Goal: Information Seeking & Learning: Learn about a topic

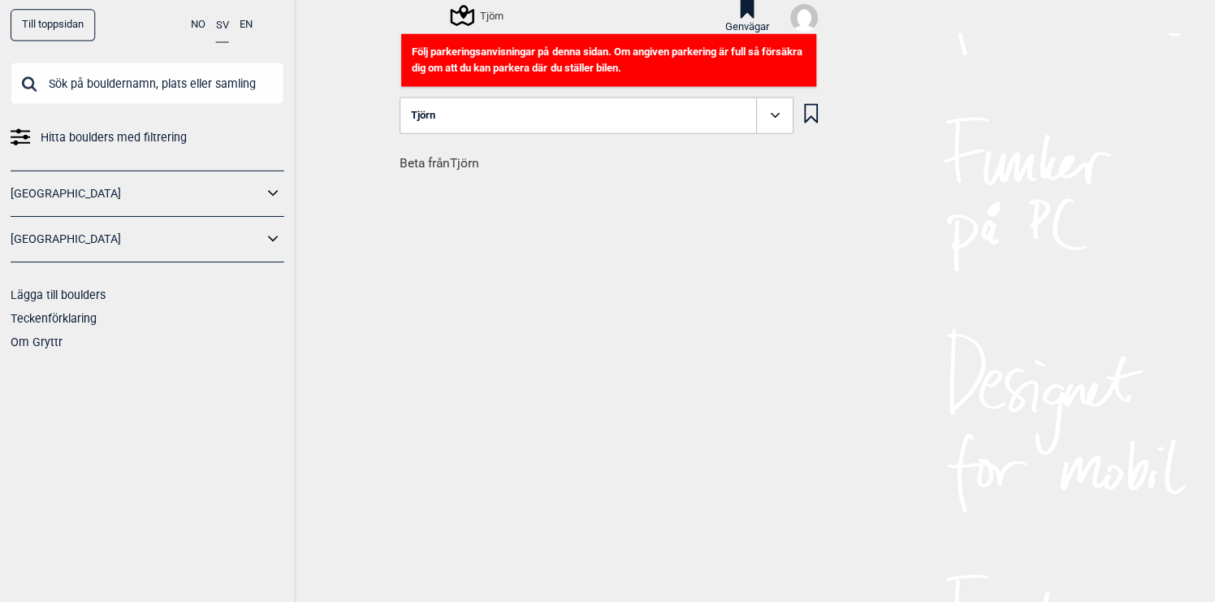
scroll to position [0, 34726]
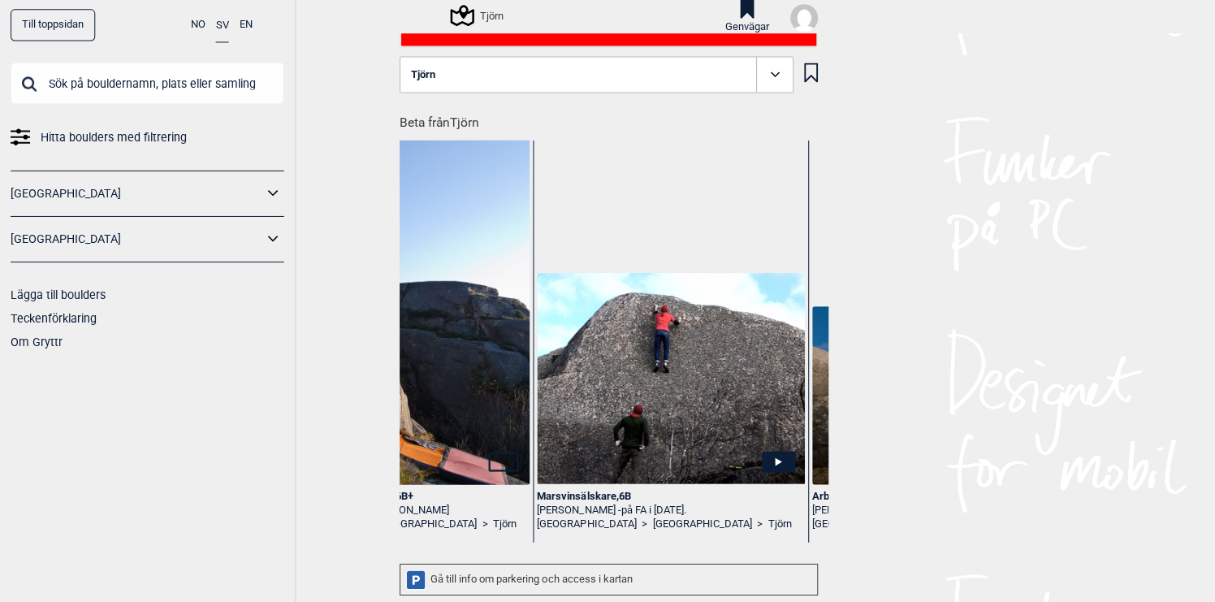
click at [481, 11] on div "Tjörn" at bounding box center [477, 16] width 51 height 19
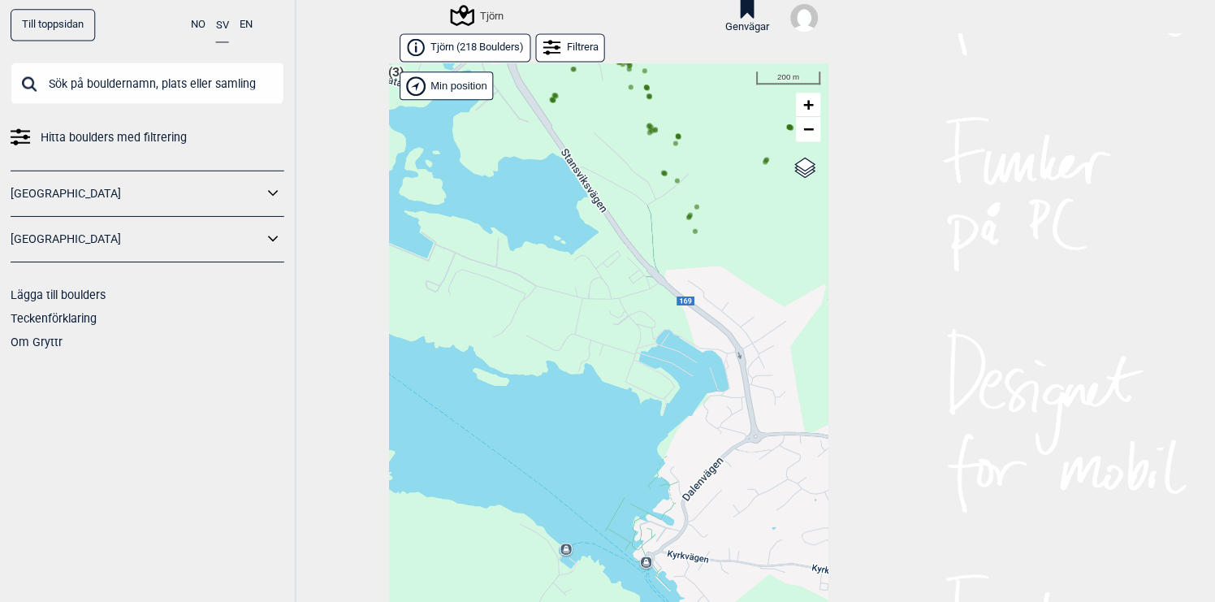
drag, startPoint x: 659, startPoint y: 335, endPoint x: 656, endPoint y: 406, distance: 71.5
click at [656, 403] on div "Hallingdal Gol [PERSON_NAME] Kolomoen [GEOGRAPHIC_DATA] [GEOGRAPHIC_DATA] [GEOG…" at bounding box center [607, 346] width 439 height 563
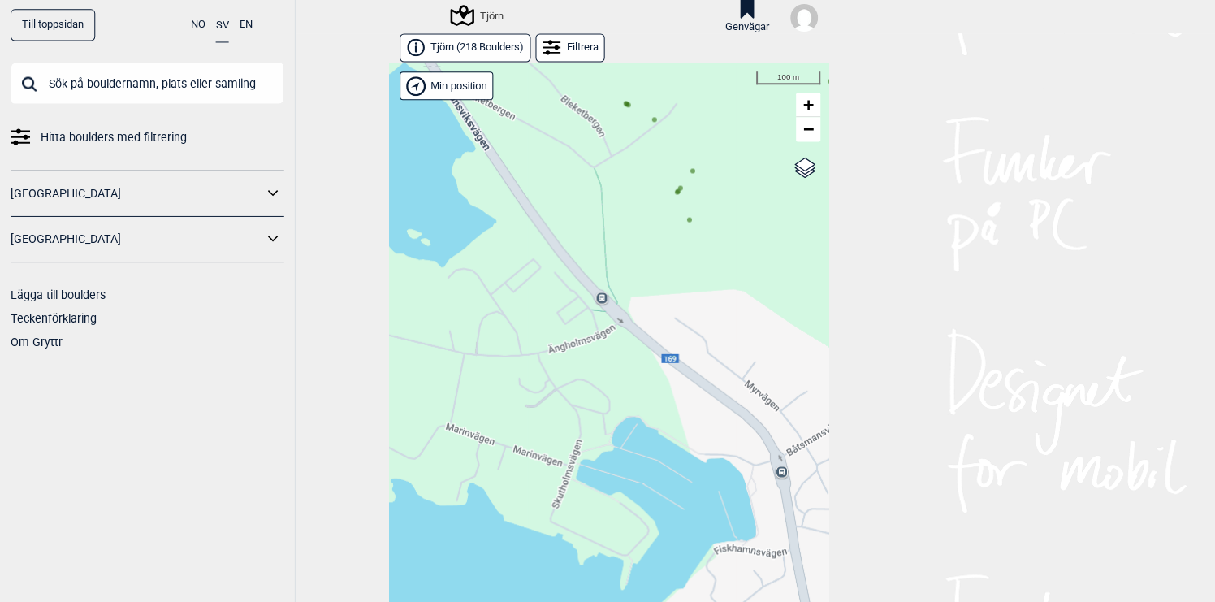
drag, startPoint x: 699, startPoint y: 273, endPoint x: 699, endPoint y: 383, distance: 110.4
click at [699, 383] on div "Hallingdal Gol [PERSON_NAME] Kolomoen [GEOGRAPHIC_DATA] [GEOGRAPHIC_DATA] [GEOG…" at bounding box center [607, 346] width 439 height 563
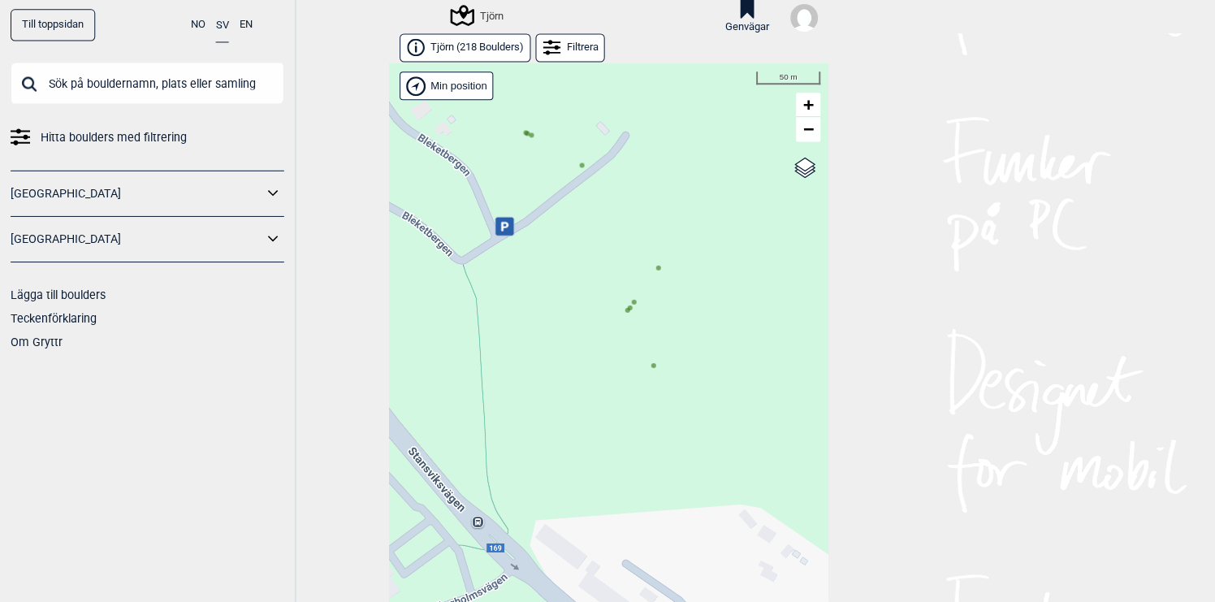
drag, startPoint x: 719, startPoint y: 342, endPoint x: 667, endPoint y: 482, distance: 149.0
click at [667, 480] on div "Hallingdal Gol [PERSON_NAME] Kolomoen [GEOGRAPHIC_DATA] [GEOGRAPHIC_DATA] [GEOG…" at bounding box center [607, 346] width 439 height 563
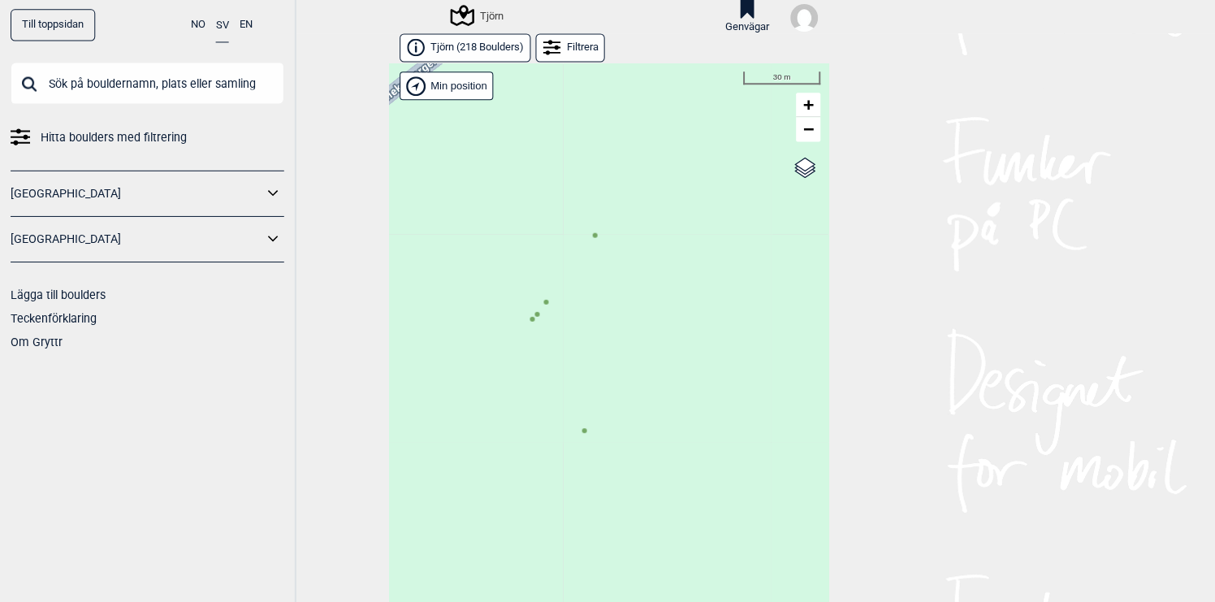
drag, startPoint x: 642, startPoint y: 458, endPoint x: 694, endPoint y: 519, distance: 79.5
click at [694, 519] on div "Hallingdal Gol [PERSON_NAME] Kolomoen [GEOGRAPHIC_DATA] [GEOGRAPHIC_DATA] [GEOG…" at bounding box center [607, 346] width 439 height 563
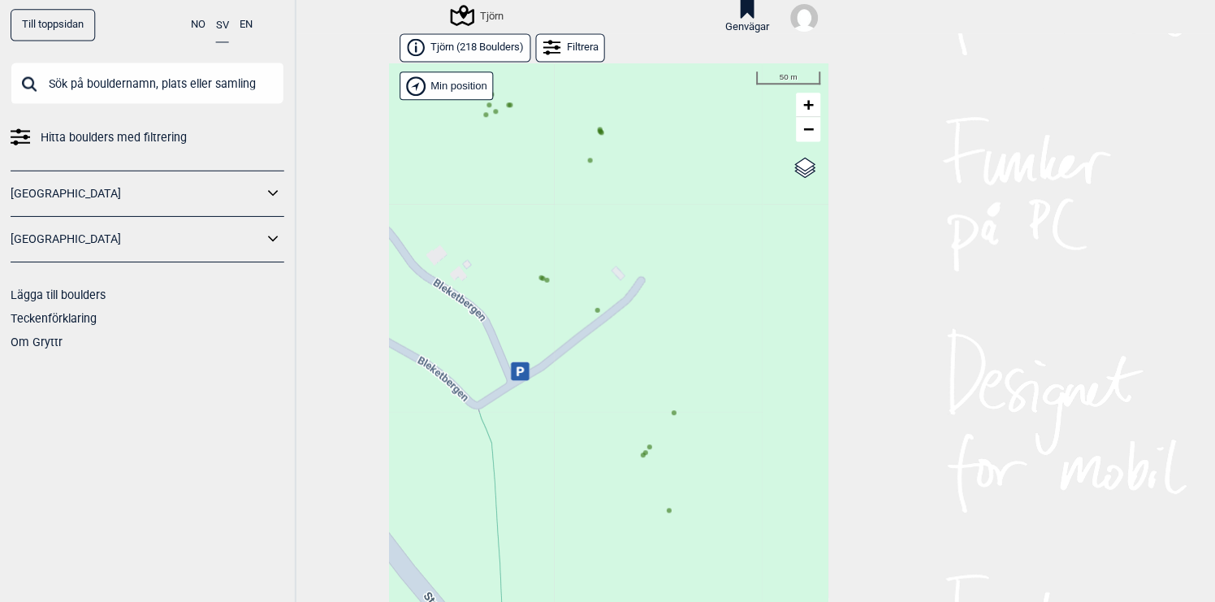
drag, startPoint x: 638, startPoint y: 413, endPoint x: 647, endPoint y: 518, distance: 105.9
click at [645, 513] on div "Hallingdal Gol [PERSON_NAME] Kolomoen [GEOGRAPHIC_DATA] [GEOGRAPHIC_DATA] [GEOG…" at bounding box center [607, 346] width 439 height 563
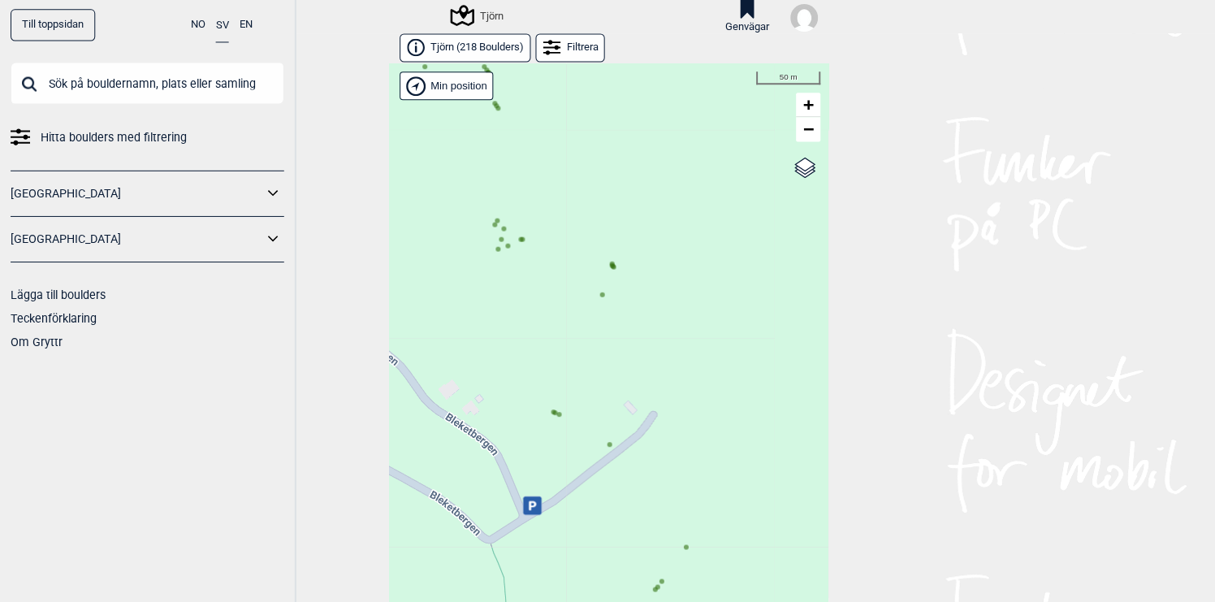
drag, startPoint x: 595, startPoint y: 408, endPoint x: 675, endPoint y: 465, distance: 97.8
click at [673, 464] on div "Hallingdal Gol [PERSON_NAME] Kolomoen [GEOGRAPHIC_DATA] [GEOGRAPHIC_DATA] [GEOG…" at bounding box center [607, 346] width 439 height 563
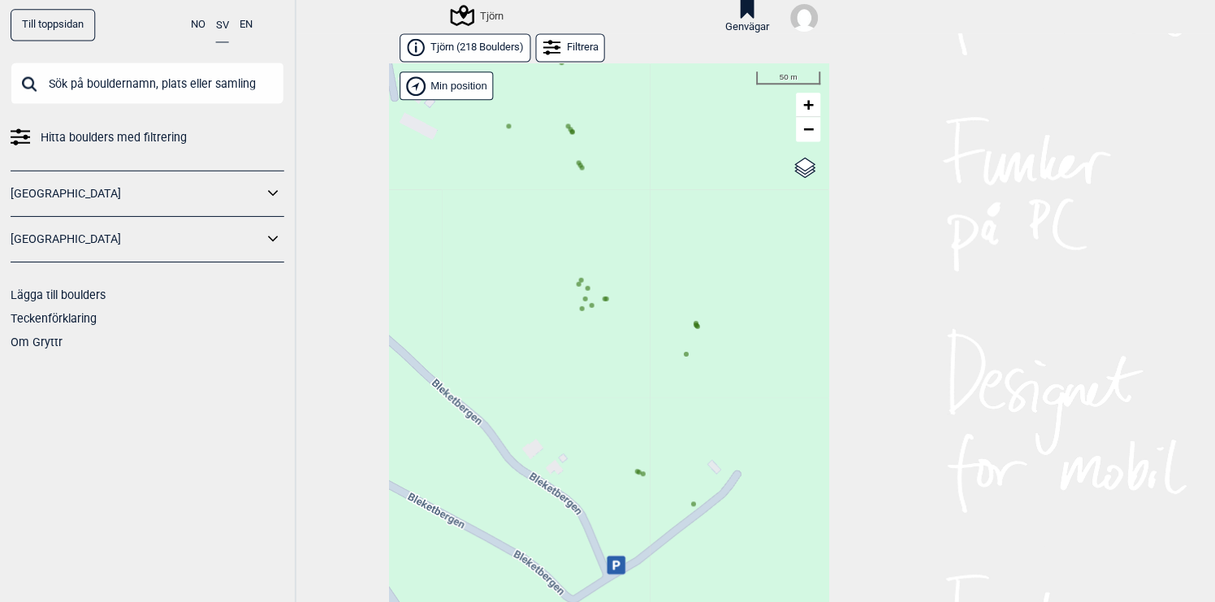
drag, startPoint x: 629, startPoint y: 426, endPoint x: 676, endPoint y: 503, distance: 90.0
click at [676, 503] on div "Hallingdal Gol [PERSON_NAME] Kolomoen [GEOGRAPHIC_DATA] [GEOGRAPHIC_DATA] [GEOG…" at bounding box center [607, 346] width 439 height 563
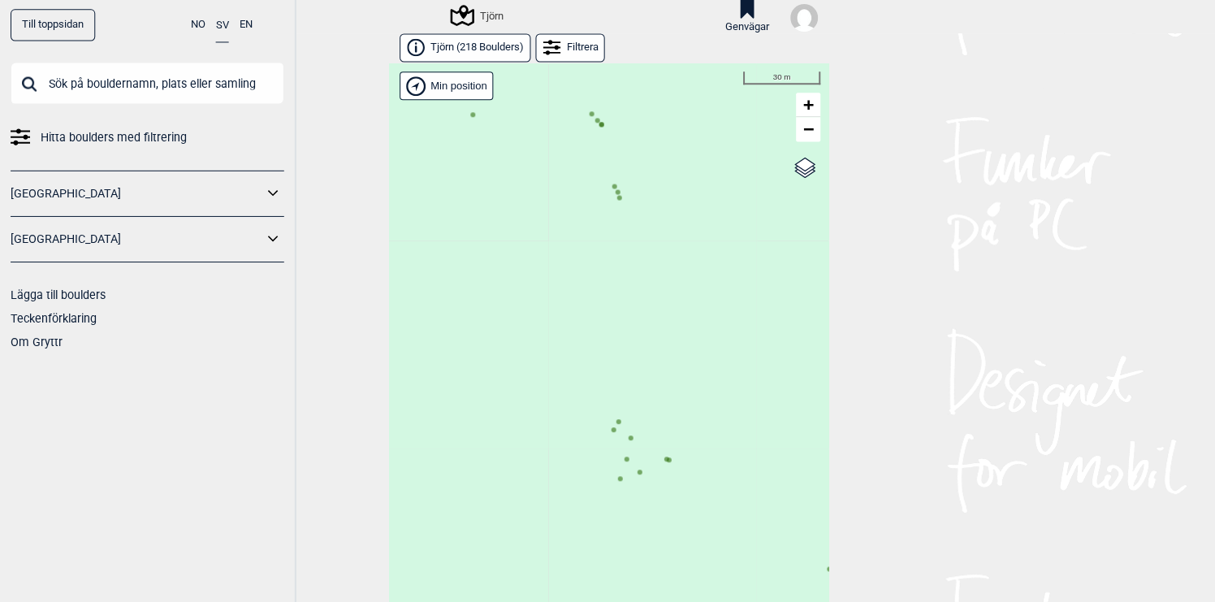
drag, startPoint x: 633, startPoint y: 274, endPoint x: 633, endPoint y: 351, distance: 77.1
click at [633, 351] on div "Hallingdal Gol [PERSON_NAME] Kolomoen [GEOGRAPHIC_DATA] [GEOGRAPHIC_DATA] [GEOG…" at bounding box center [607, 346] width 439 height 563
drag, startPoint x: 587, startPoint y: 338, endPoint x: 730, endPoint y: 368, distance: 146.1
click at [730, 368] on div "Hallingdal Gol [PERSON_NAME] Kolomoen [GEOGRAPHIC_DATA] [GEOGRAPHIC_DATA] [GEOG…" at bounding box center [607, 346] width 439 height 563
click at [638, 234] on circle at bounding box center [637, 233] width 5 height 5
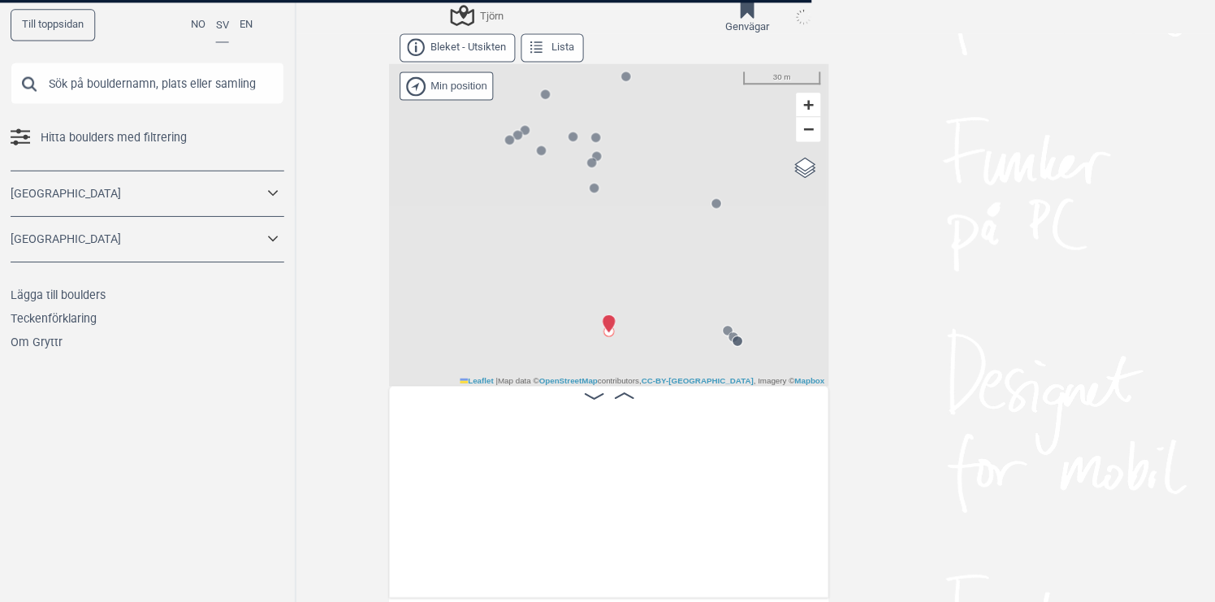
scroll to position [0, 18390]
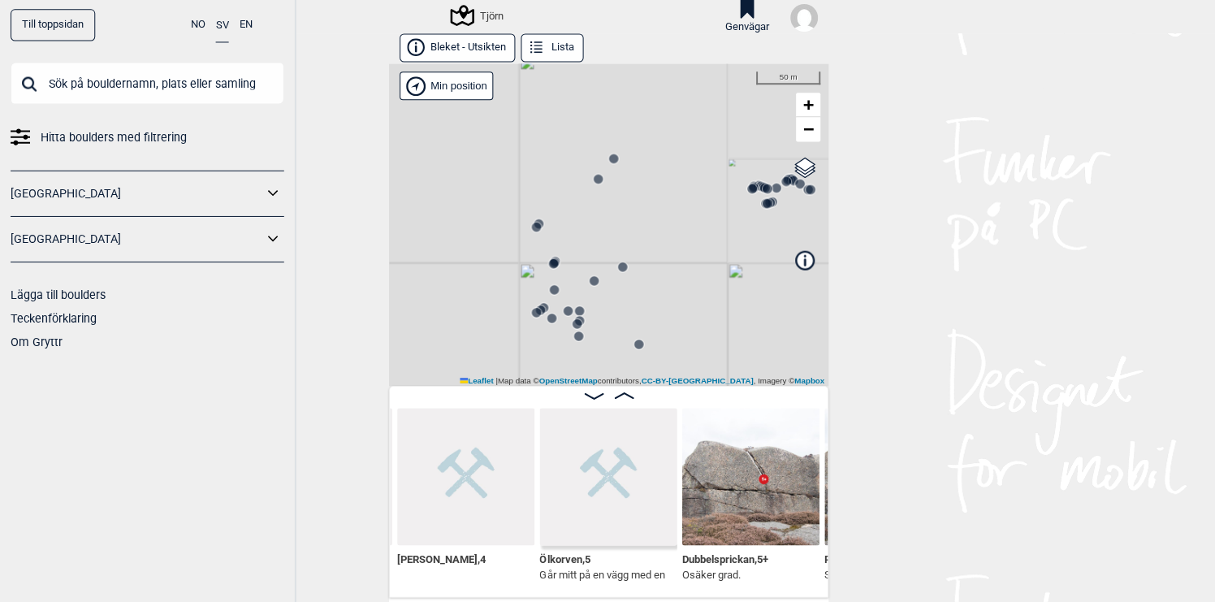
drag, startPoint x: 650, startPoint y: 222, endPoint x: 606, endPoint y: 154, distance: 80.9
click at [608, 159] on div "Tjörn" at bounding box center [607, 226] width 439 height 322
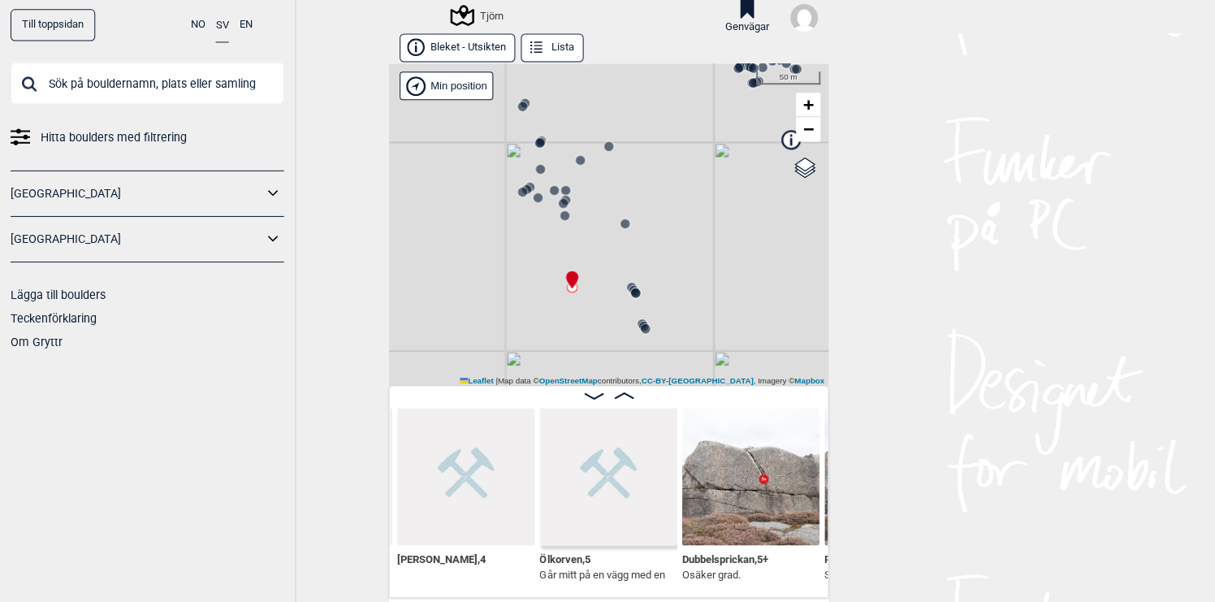
drag, startPoint x: 644, startPoint y: 285, endPoint x: 676, endPoint y: 214, distance: 77.8
click at [676, 214] on div "Tjörn" at bounding box center [607, 226] width 439 height 322
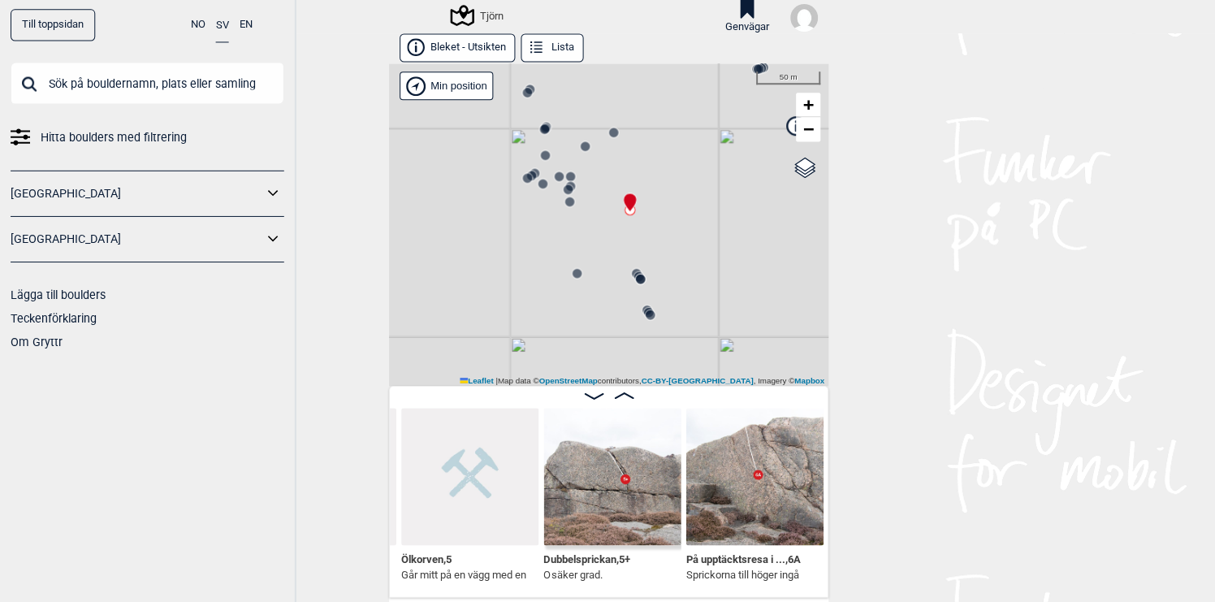
scroll to position [0, 18530]
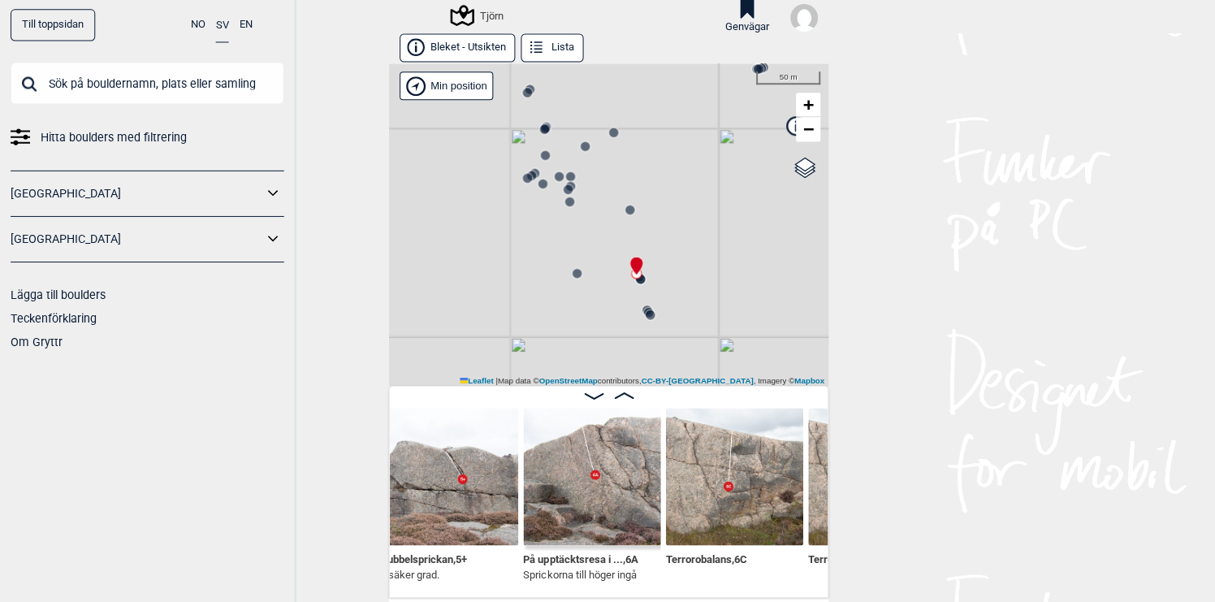
scroll to position [0, 18702]
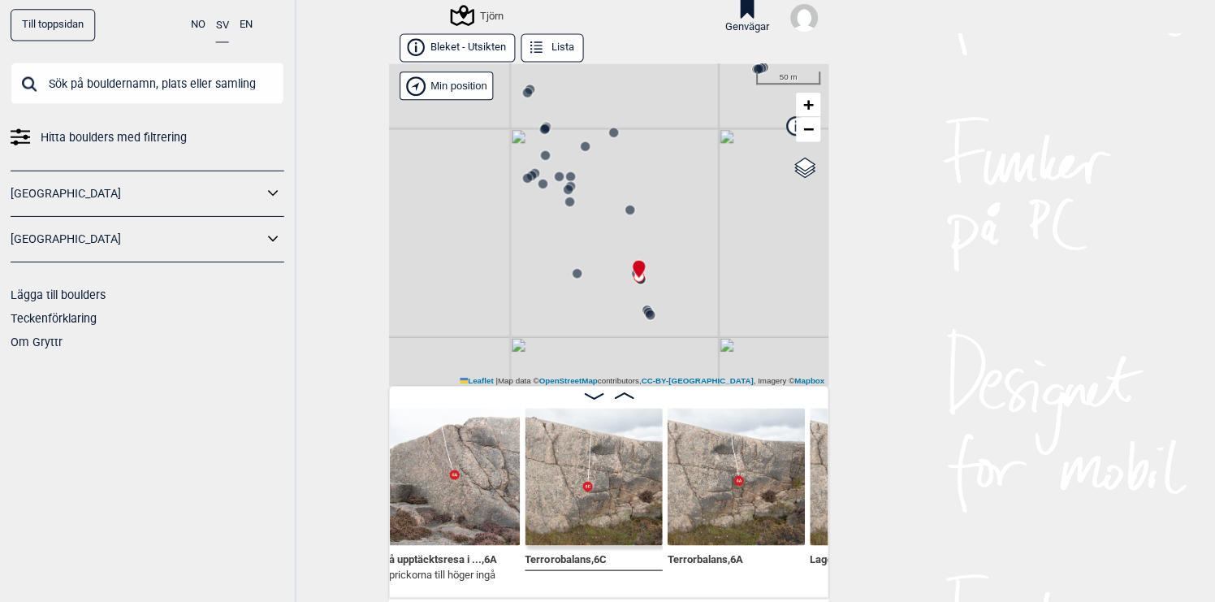
scroll to position [0, 18835]
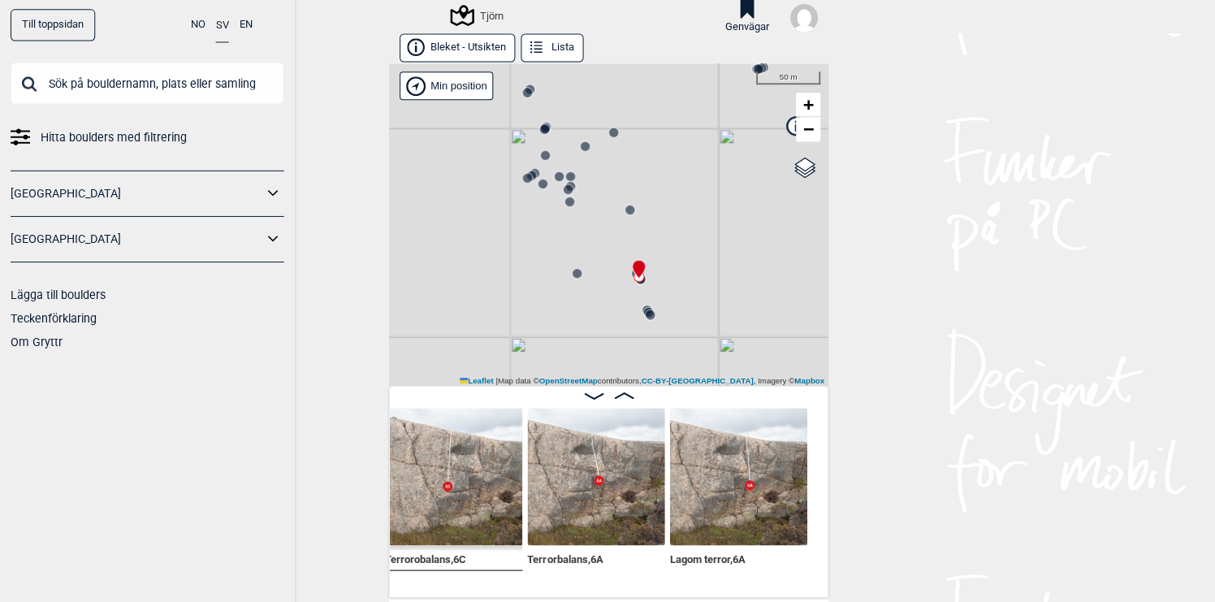
scroll to position [0, 18974]
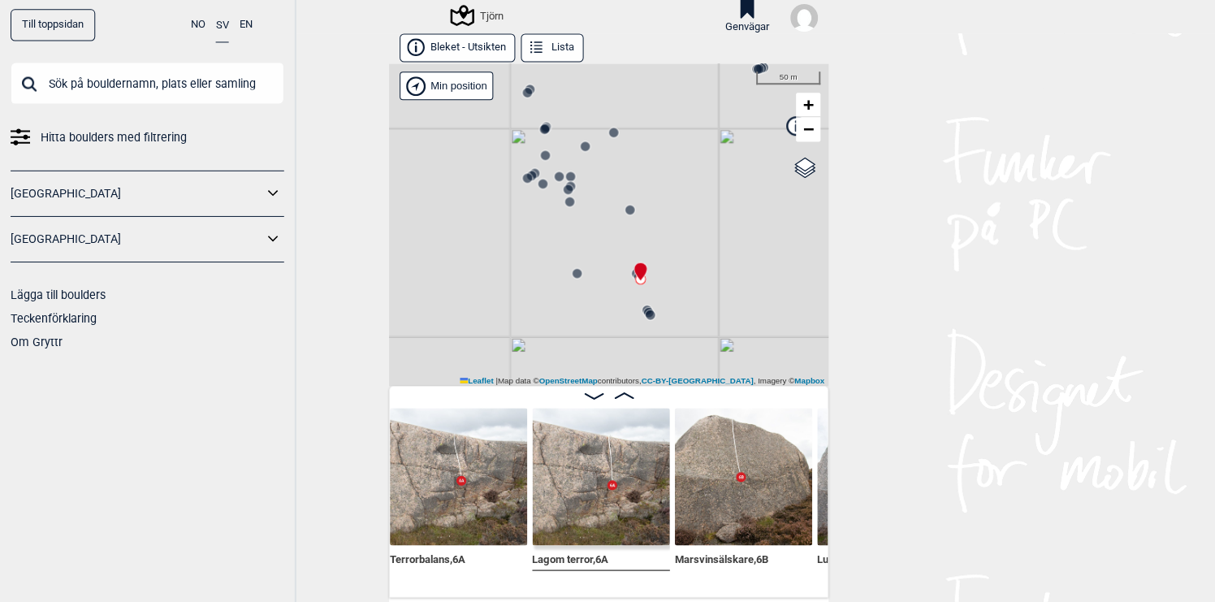
scroll to position [0, 19109]
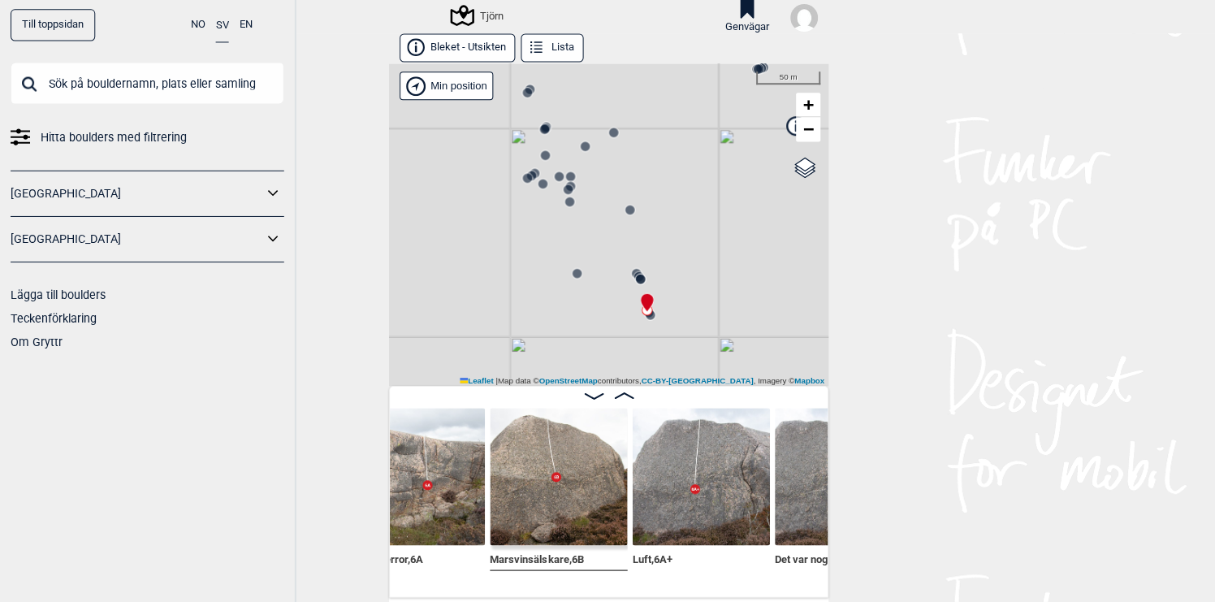
scroll to position [0, 19298]
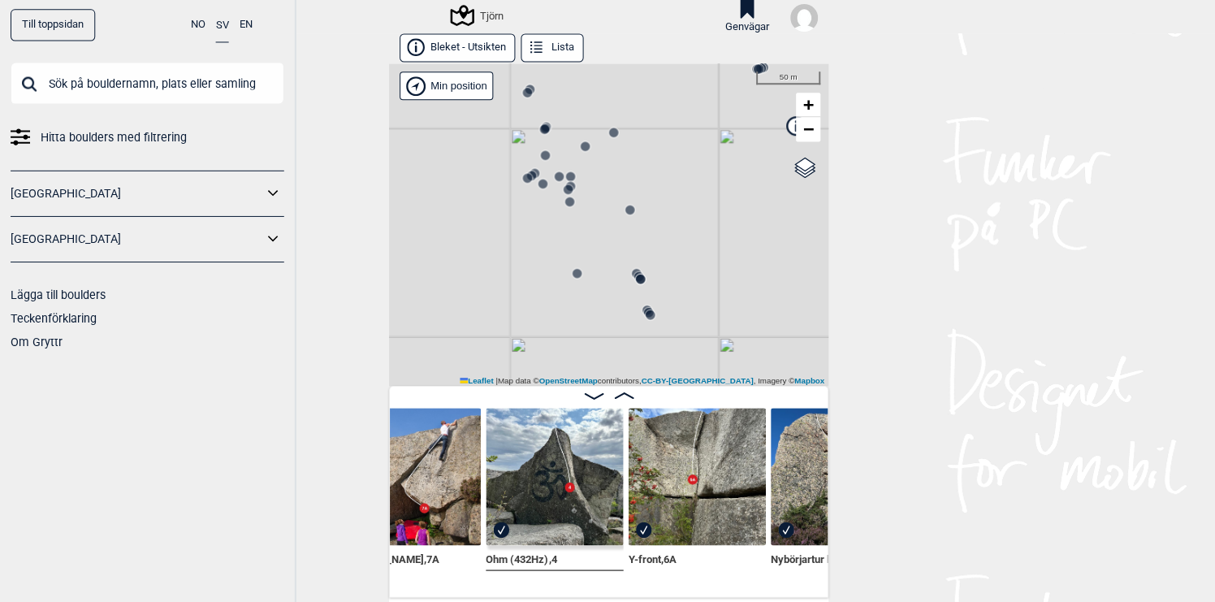
scroll to position [0, 19868]
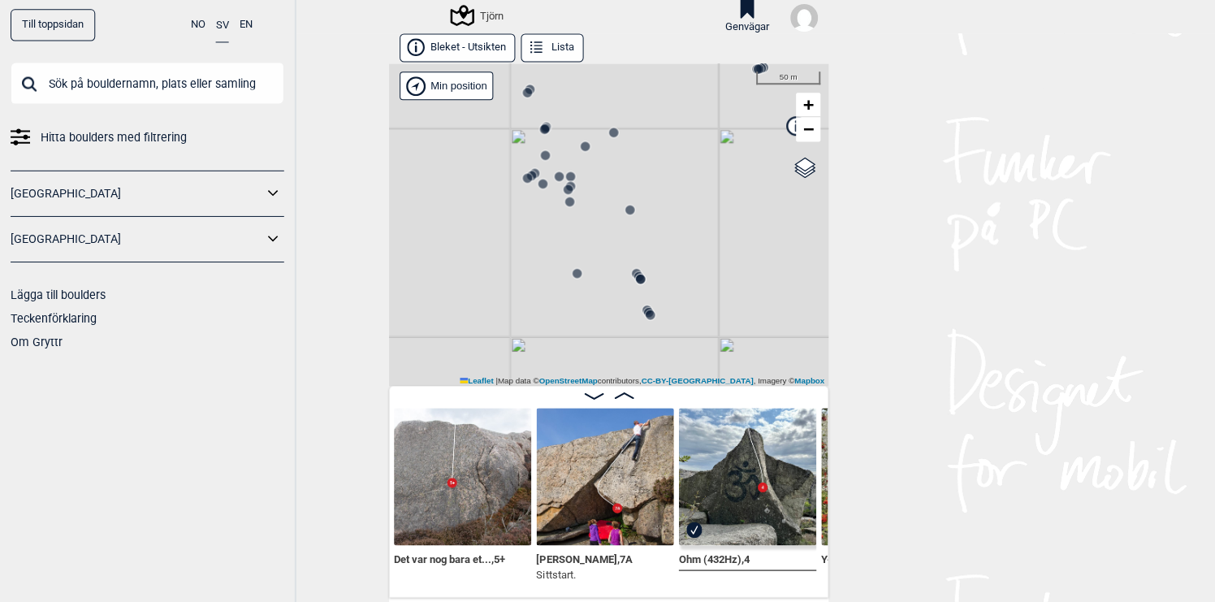
scroll to position [0, 19672]
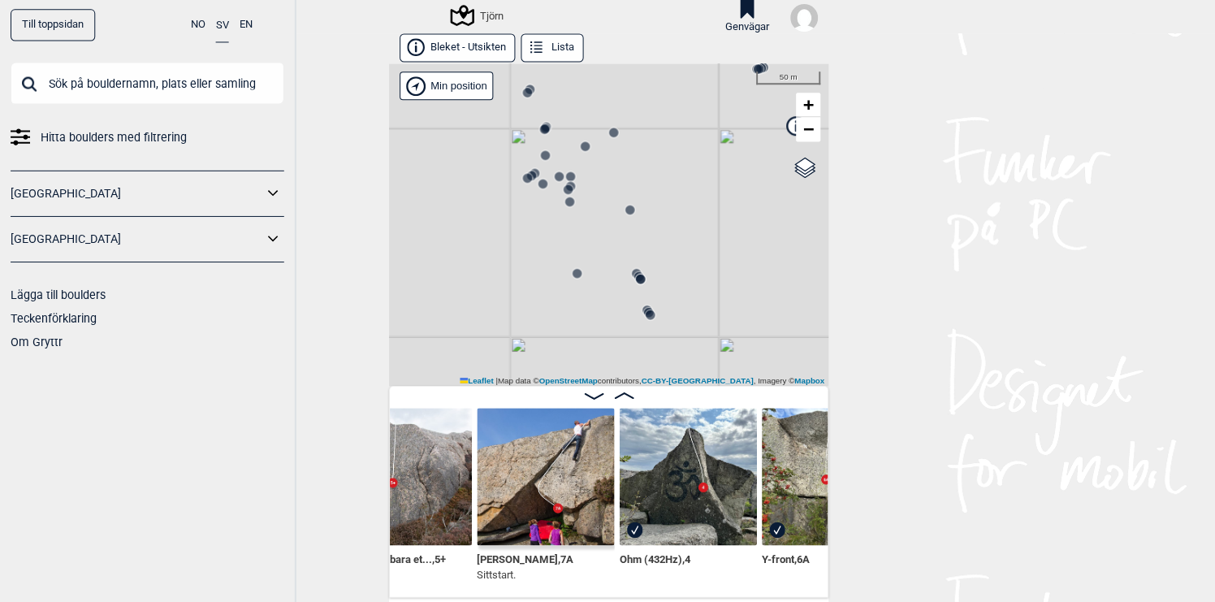
scroll to position [0, 19734]
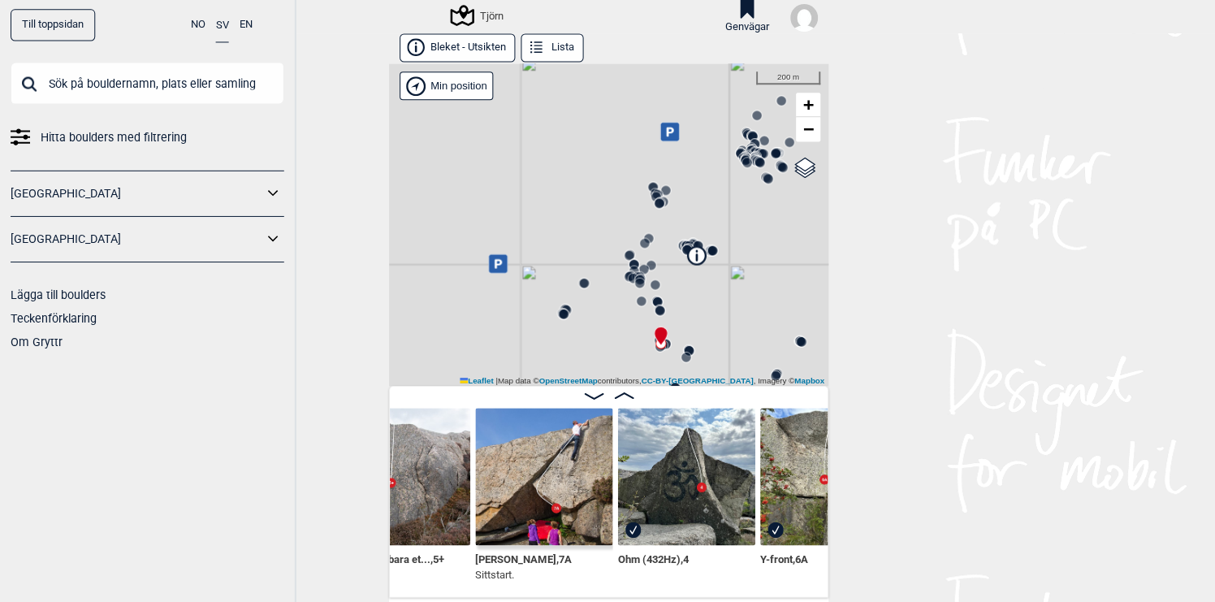
drag, startPoint x: 668, startPoint y: 340, endPoint x: 661, endPoint y: 257, distance: 83.1
click at [661, 257] on div "Tjörn" at bounding box center [607, 226] width 439 height 322
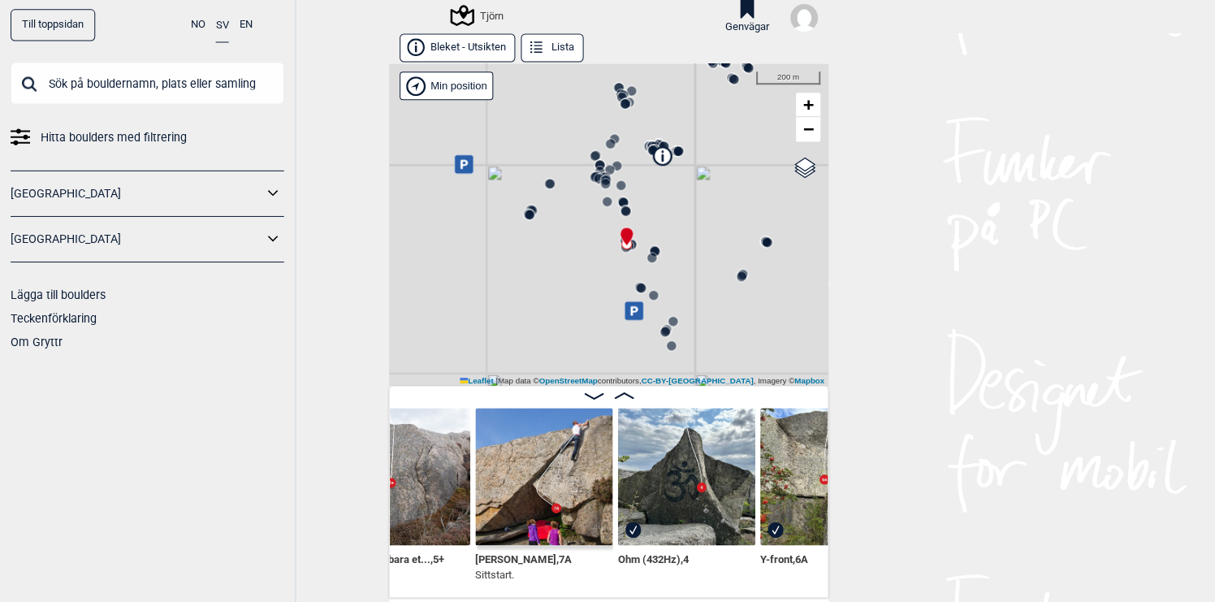
drag, startPoint x: 662, startPoint y: 257, endPoint x: 630, endPoint y: 219, distance: 49.6
click at [630, 219] on div "Tjörn" at bounding box center [607, 226] width 439 height 322
click at [554, 303] on div "Tjörn" at bounding box center [607, 226] width 439 height 322
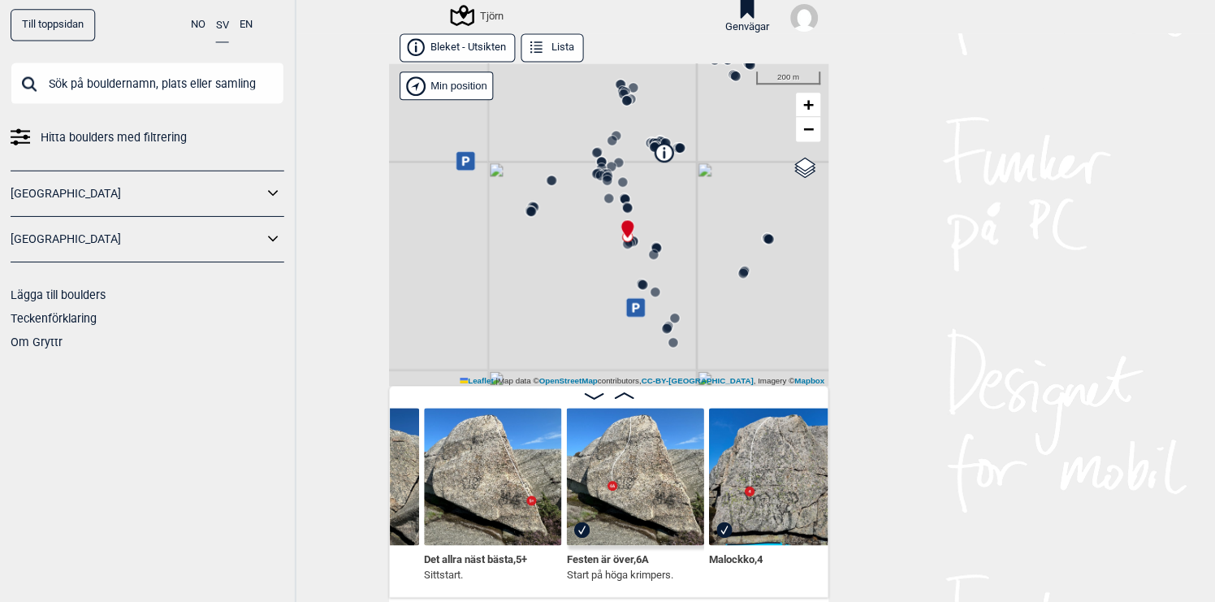
scroll to position [0, 20351]
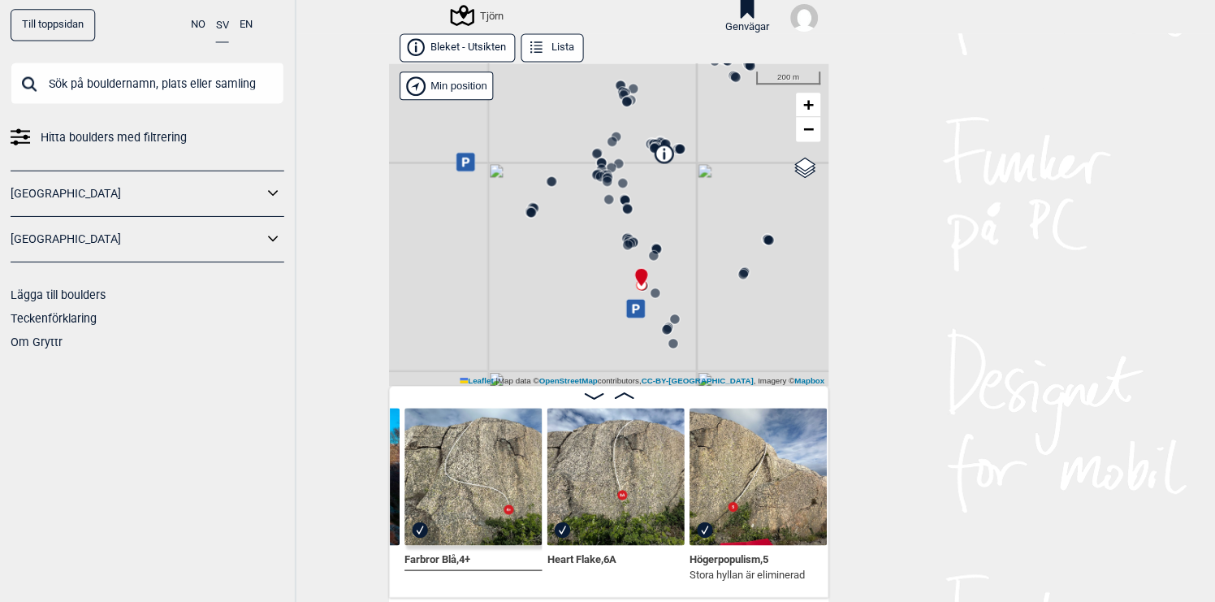
scroll to position [0, 21938]
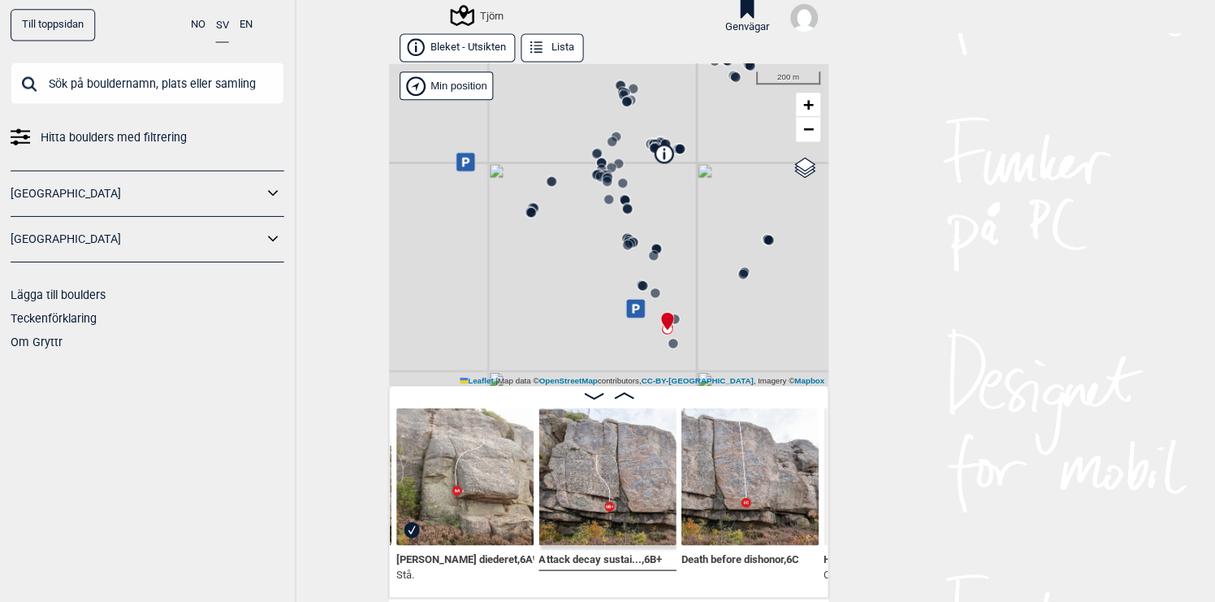
scroll to position [0, 22656]
